Goal: Navigation & Orientation: Find specific page/section

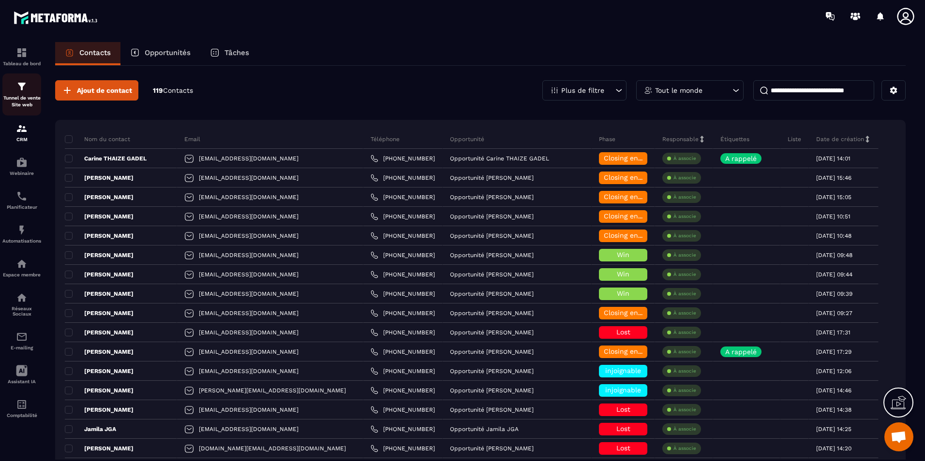
scroll to position [1834, 0]
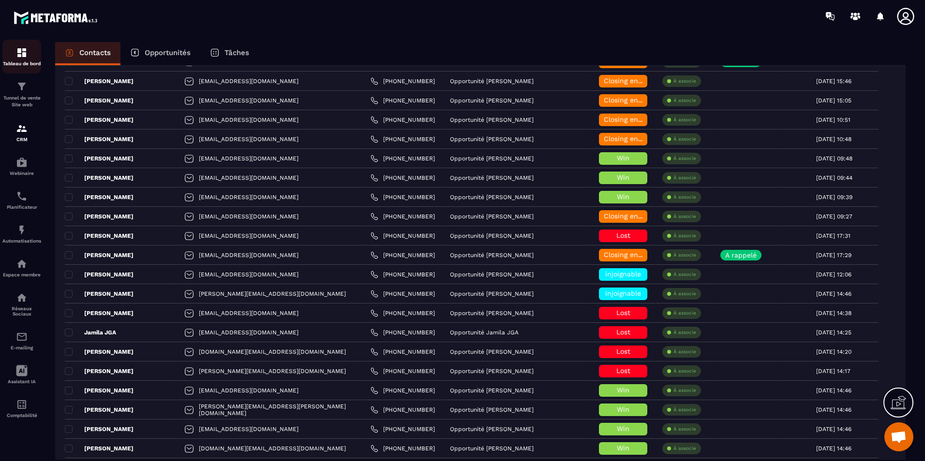
click at [19, 61] on p "Tableau de bord" at bounding box center [21, 63] width 39 height 5
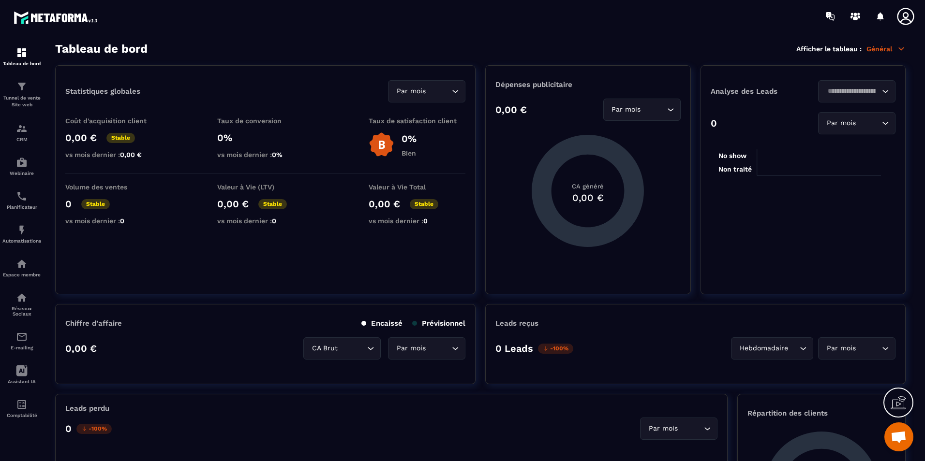
click at [377, 52] on div "Tableau de bord Afficher le tableau : Général" at bounding box center [480, 49] width 850 height 14
click at [397, 36] on section "Tableau de bord Tunnel de vente Site web CRM Webinaire Planificateur Automatisa…" at bounding box center [462, 251] width 925 height 439
click at [384, 37] on section "Tableau de bord Tunnel de vente Site web CRM Webinaire Planificateur Automatisa…" at bounding box center [462, 251] width 925 height 439
click at [13, 127] on div "CRM" at bounding box center [21, 132] width 39 height 19
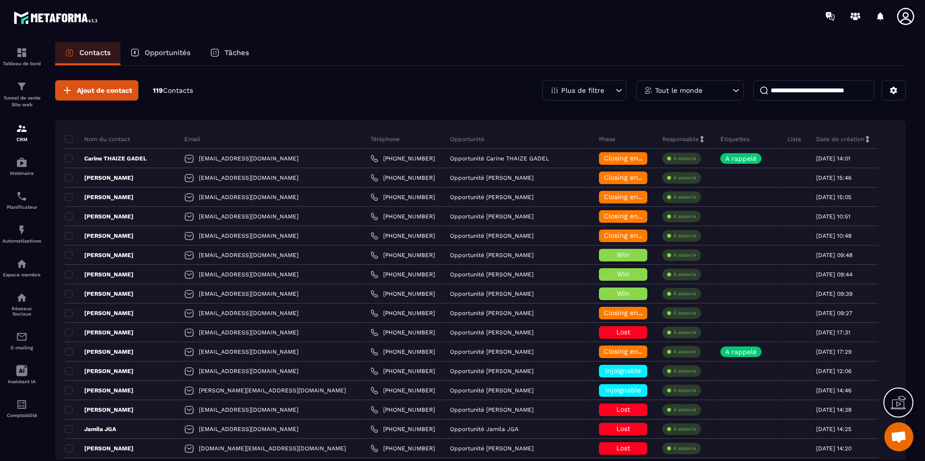
click at [92, 54] on p "Contacts" at bounding box center [94, 52] width 31 height 9
click at [8, 61] on p "Tableau de bord" at bounding box center [21, 63] width 39 height 5
